Goal: Transaction & Acquisition: Purchase product/service

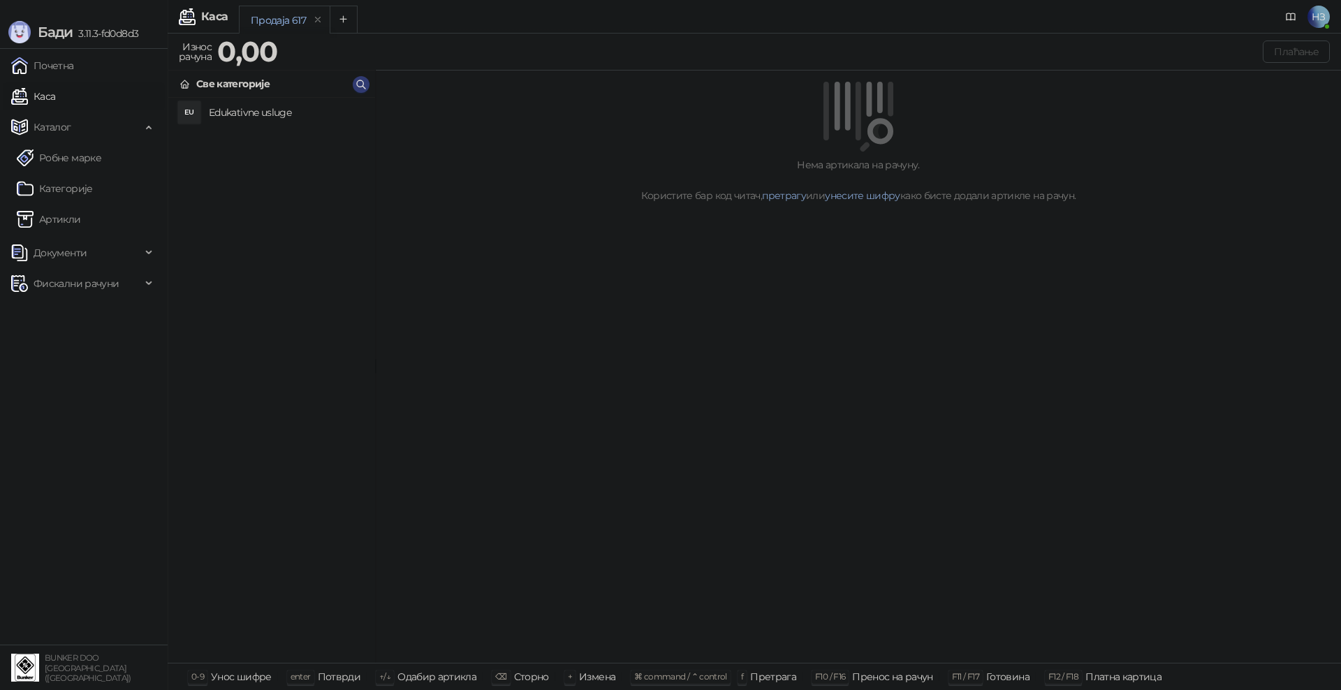
click at [243, 108] on h4 "Edukativne usluge" at bounding box center [286, 112] width 155 height 22
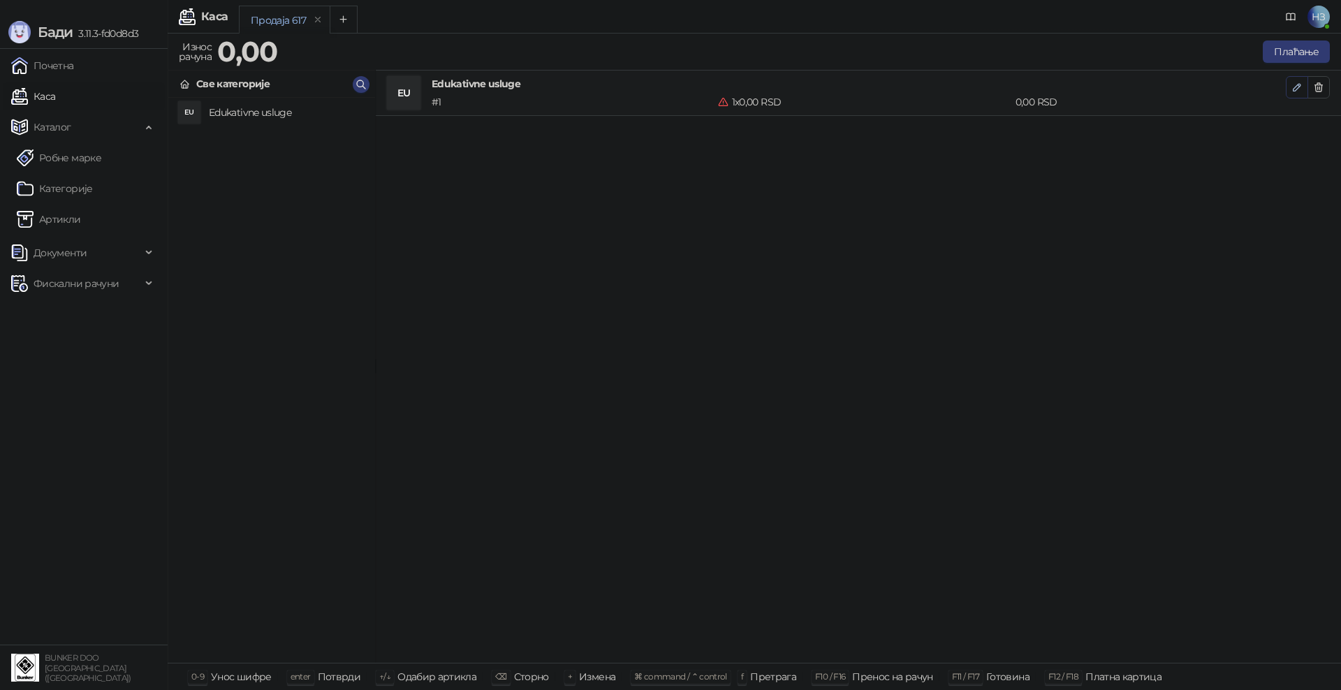
click at [1300, 87] on icon "button" at bounding box center [1296, 87] width 11 height 11
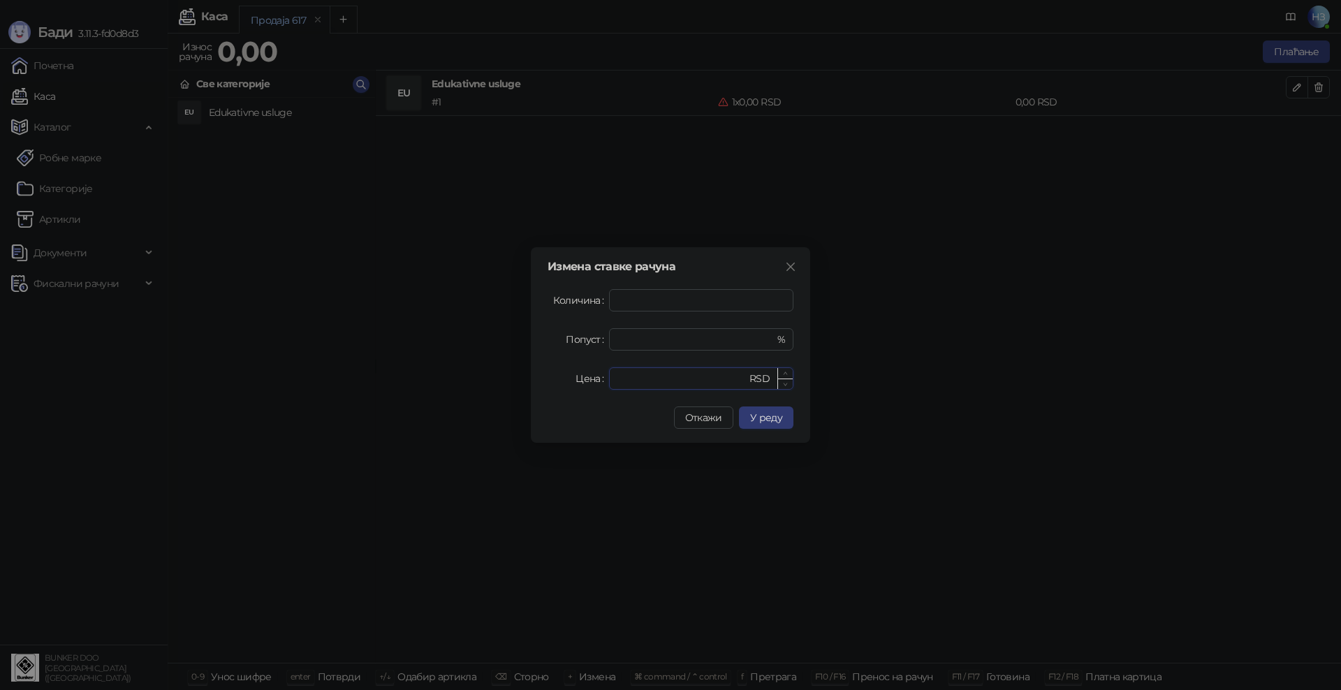
click at [668, 380] on input "*" at bounding box center [681, 378] width 129 height 21
drag, startPoint x: 664, startPoint y: 381, endPoint x: 592, endPoint y: 376, distance: 72.1
click at [592, 376] on div "Цена * RSD" at bounding box center [670, 378] width 246 height 22
type input "****"
click at [781, 413] on span "У реду" at bounding box center [766, 417] width 32 height 13
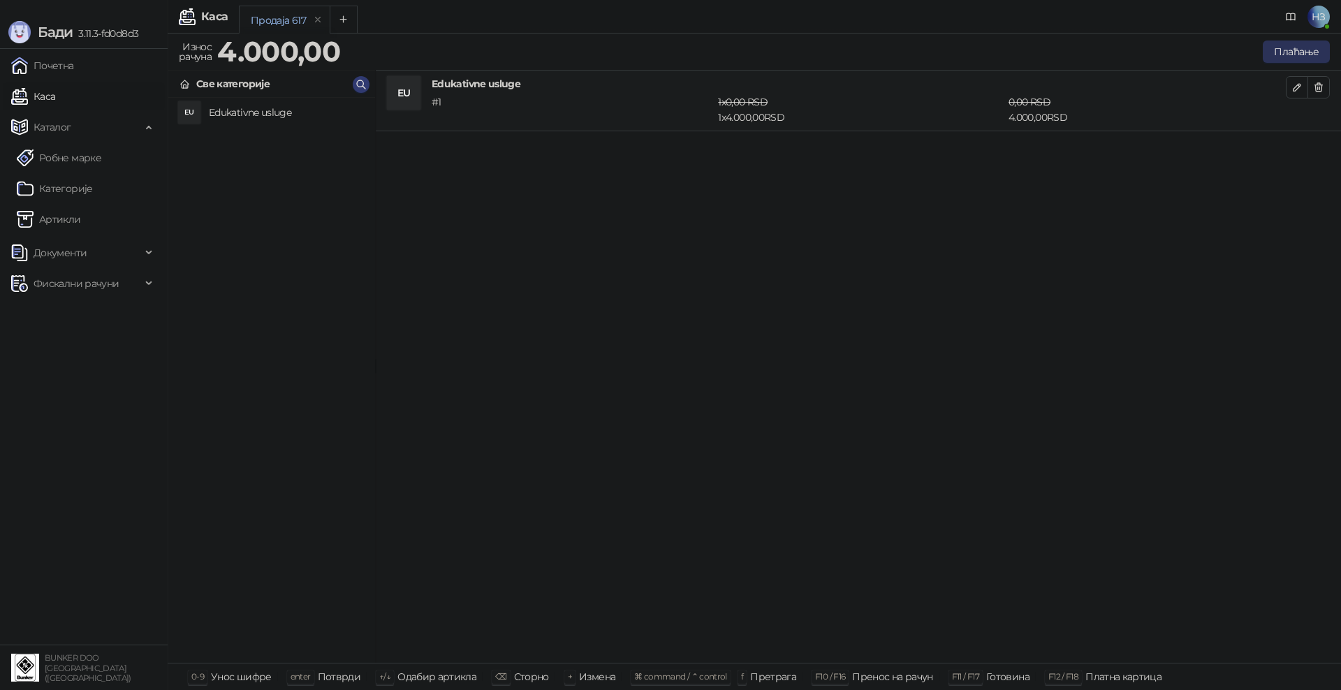
click at [1290, 50] on button "Плаћање" at bounding box center [1296, 52] width 67 height 22
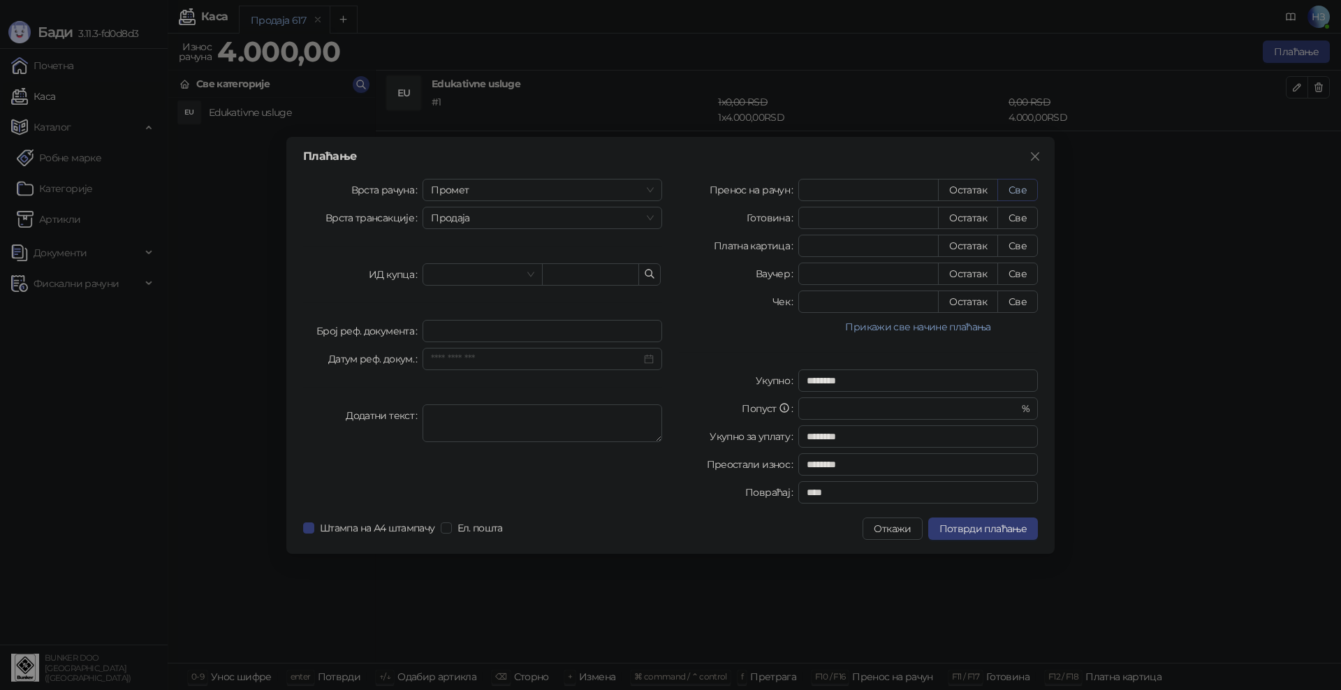
click at [1014, 197] on button "Све" at bounding box center [1017, 190] width 41 height 22
type input "****"
click at [980, 525] on span "Потврди плаћање" at bounding box center [982, 528] width 87 height 13
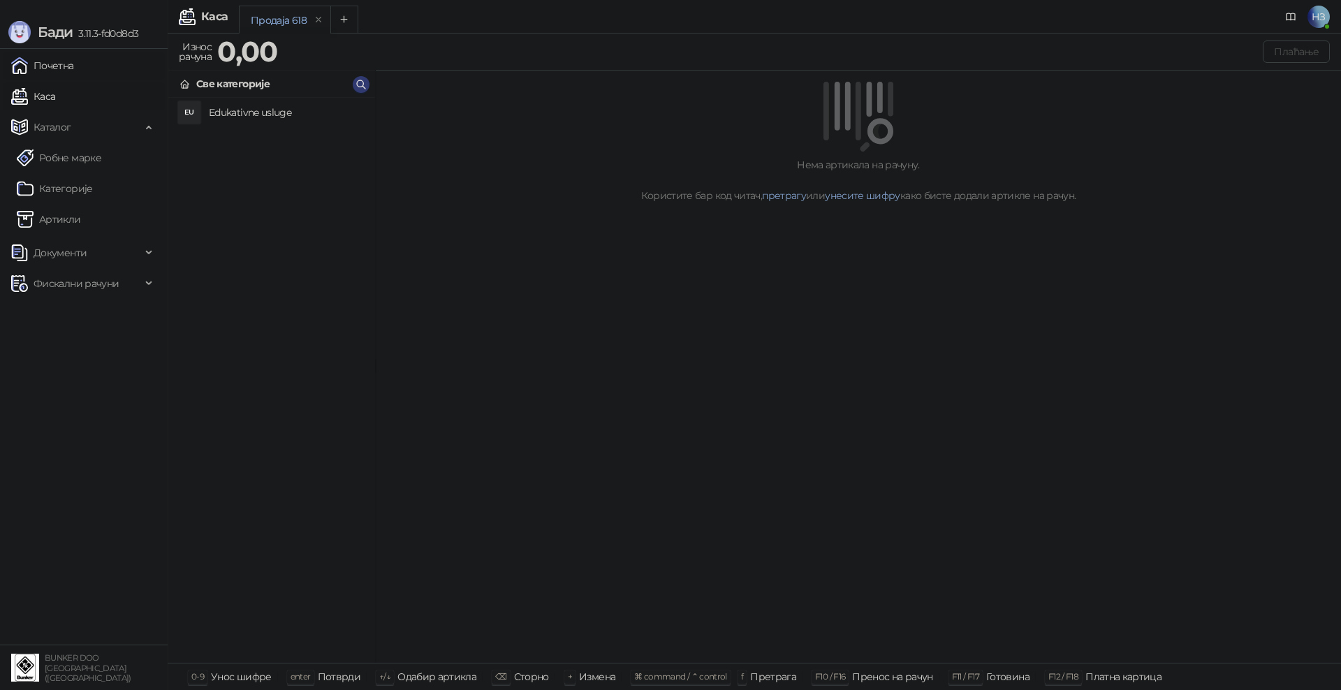
click at [74, 66] on link "Почетна" at bounding box center [42, 66] width 63 height 28
